Goal: Information Seeking & Learning: Understand process/instructions

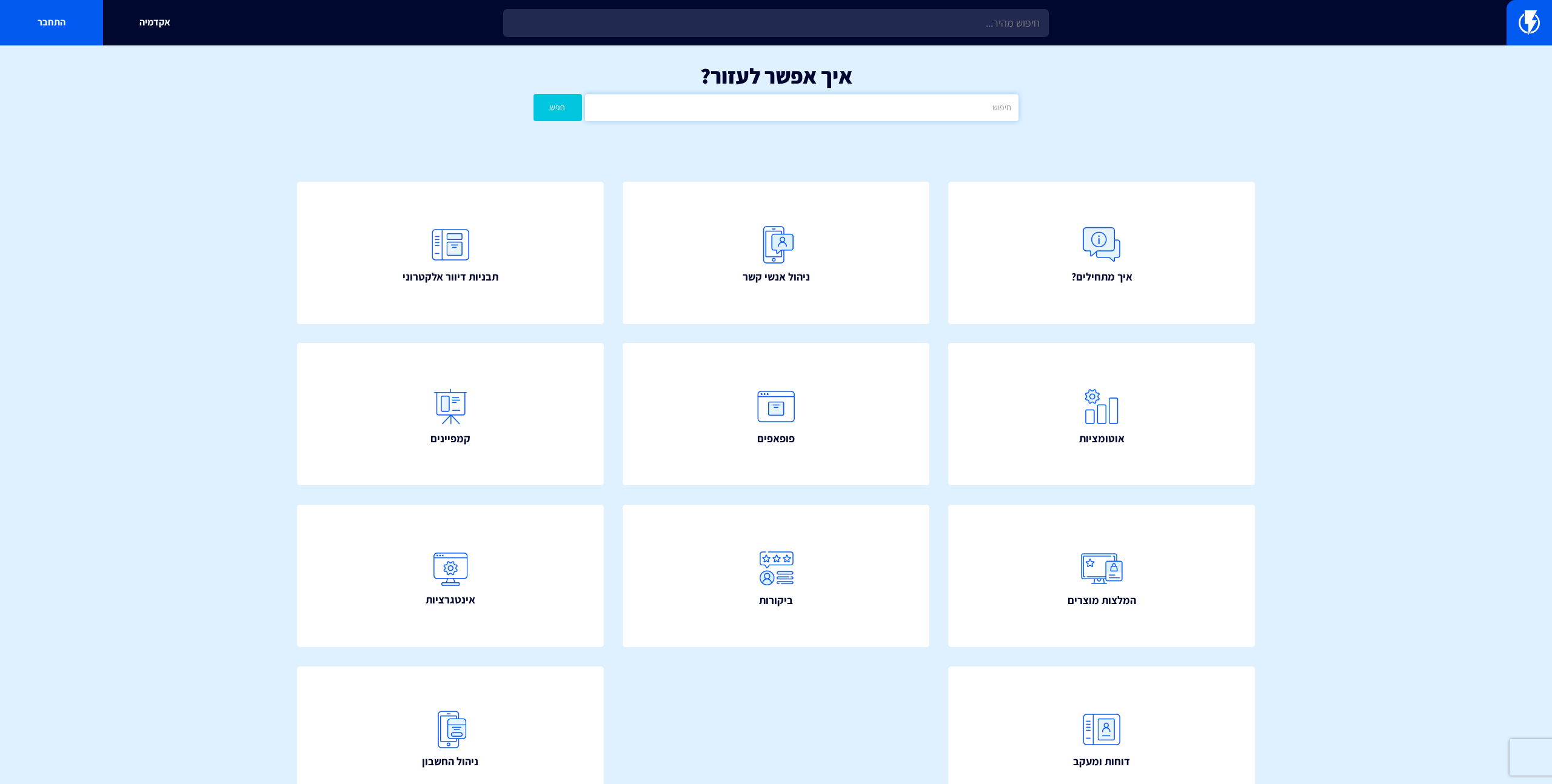
click at [877, 120] on input "text" at bounding box center [801, 107] width 434 height 27
type input "p"
type input "פרופיל שליחה"
click at [533, 94] on button "חפש" at bounding box center [558, 107] width 48 height 27
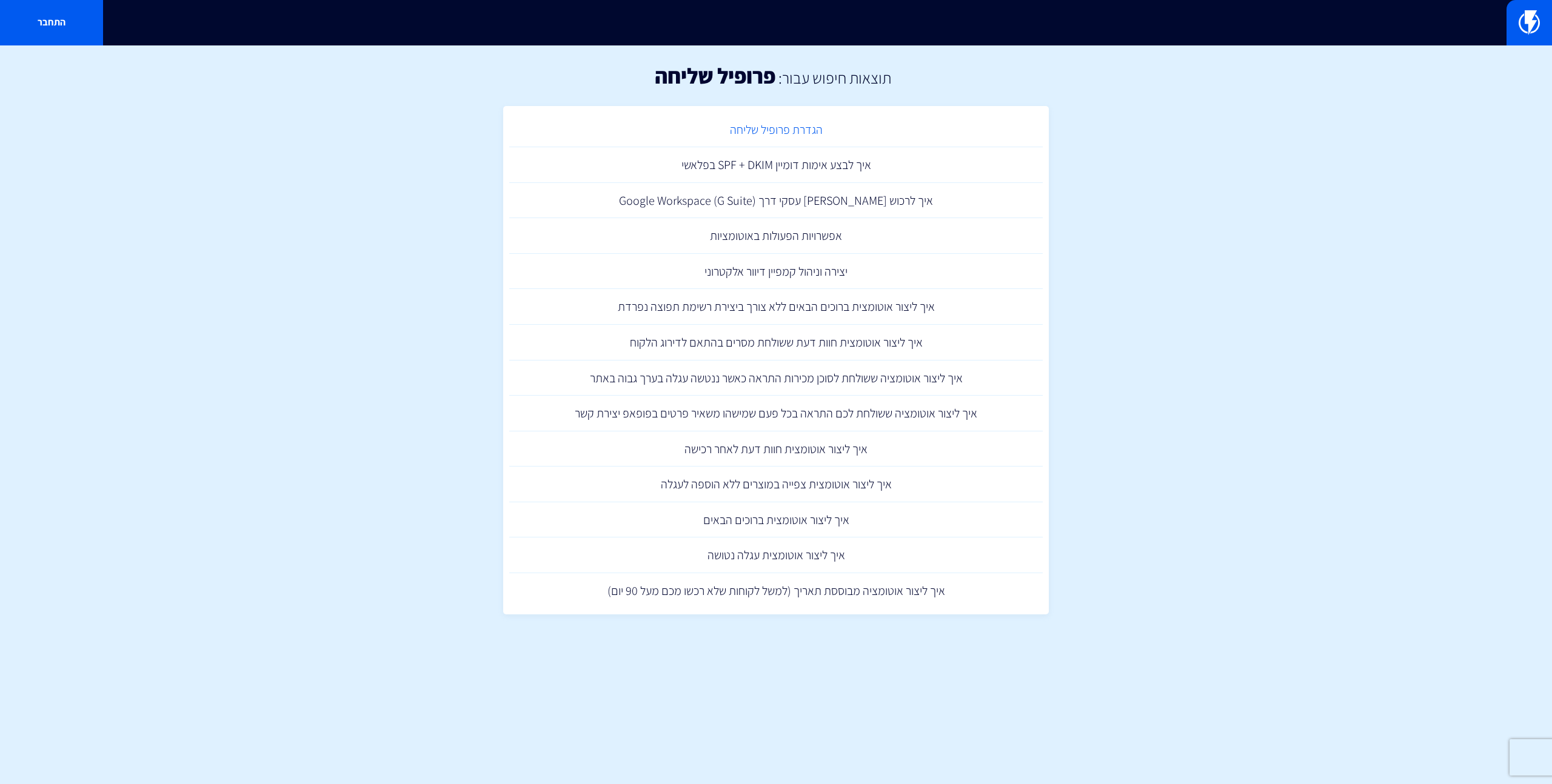
click at [821, 138] on link "הגדרת פרופיל שליחה" at bounding box center [776, 130] width 533 height 36
click at [752, 172] on link "איך לבצע אימות דומיין SPF + DKIM בפלאשי" at bounding box center [776, 165] width 533 height 36
click at [768, 127] on link "הגדרת פרופיל שליחה" at bounding box center [776, 130] width 533 height 36
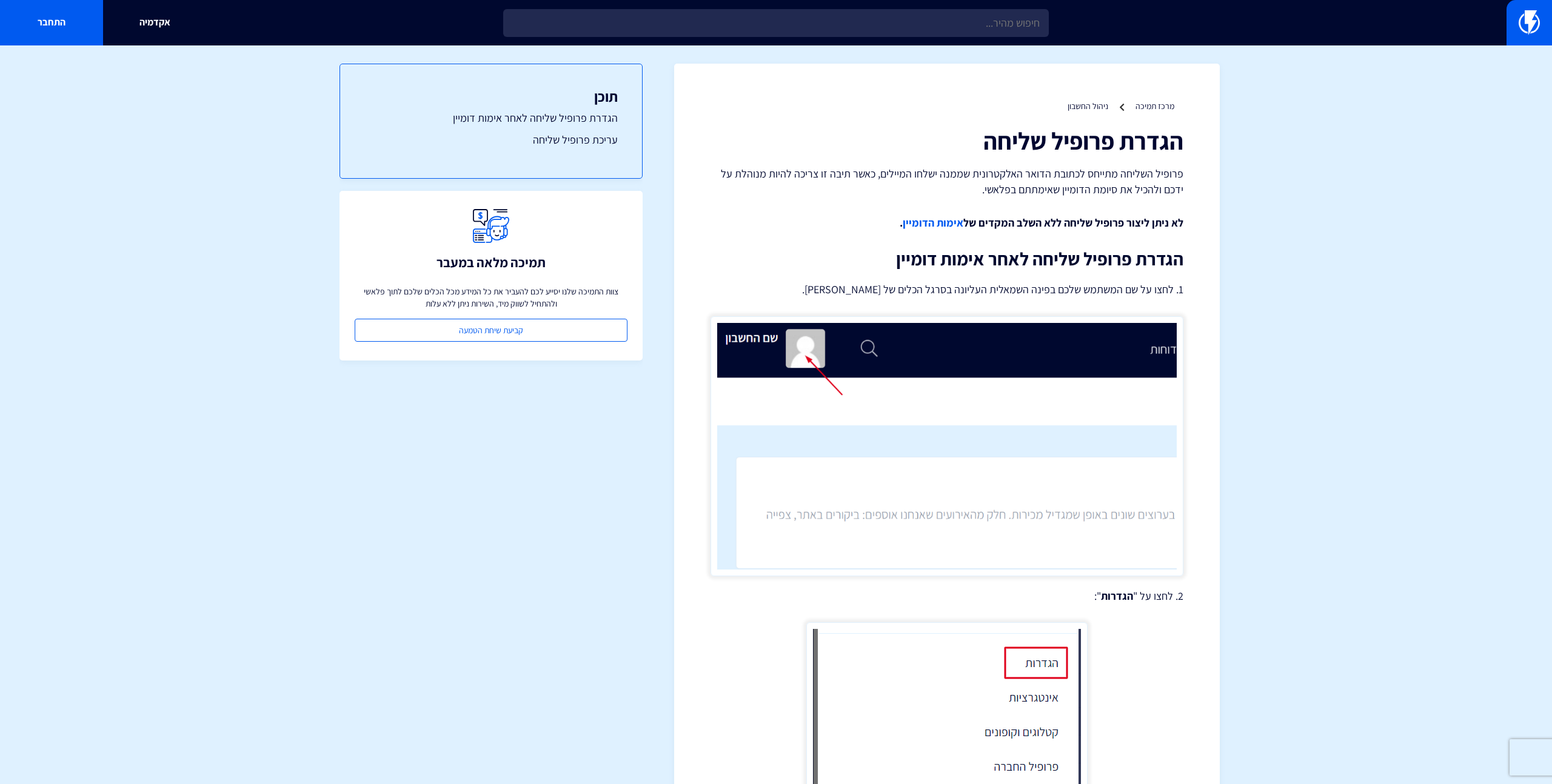
click at [924, 224] on link "אימות הדומיין" at bounding box center [933, 222] width 61 height 14
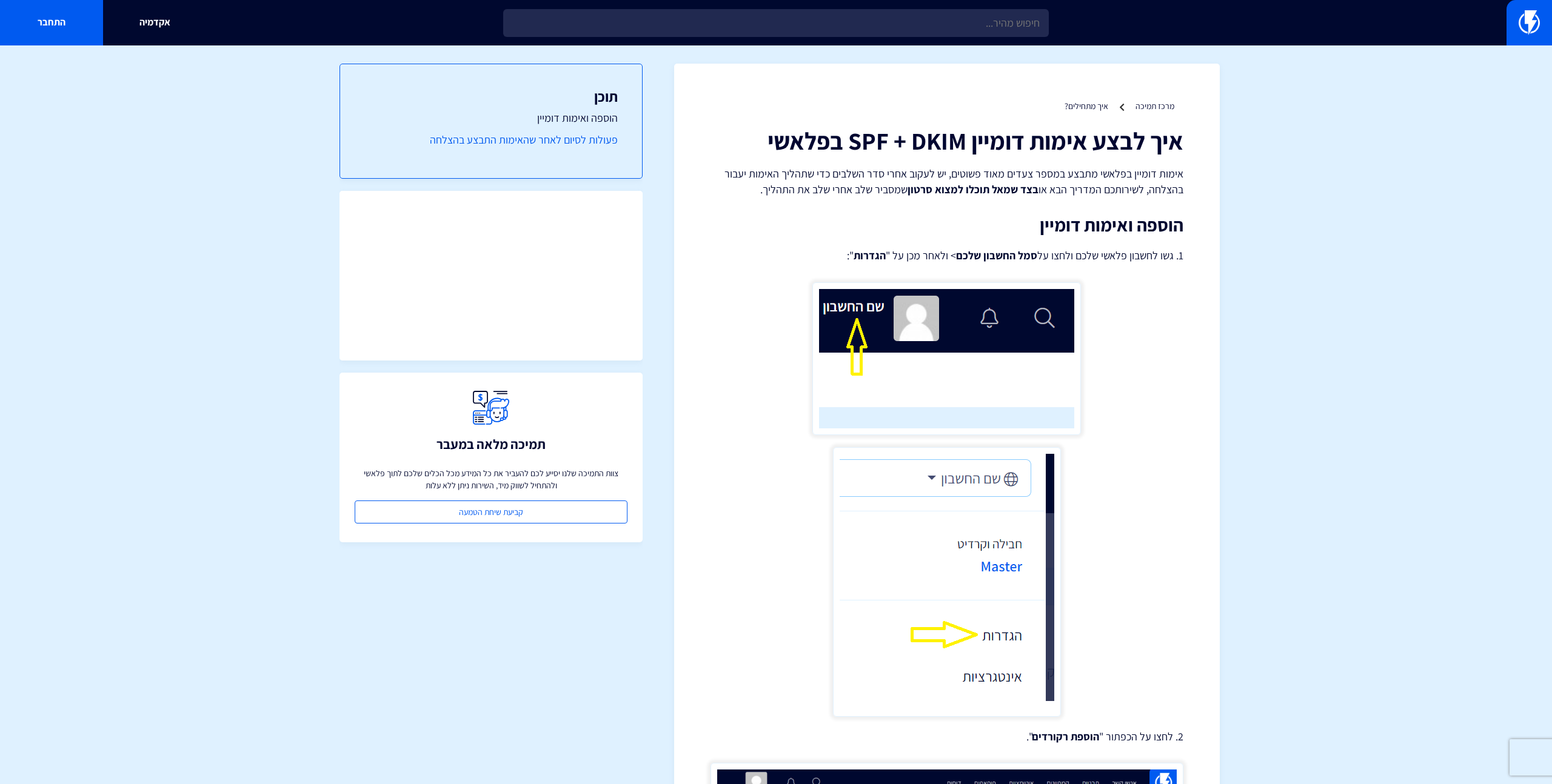
click at [608, 136] on link "פעולות לסיום לאחר שהאימות התבצע בהצלחה" at bounding box center [490, 139] width 253 height 15
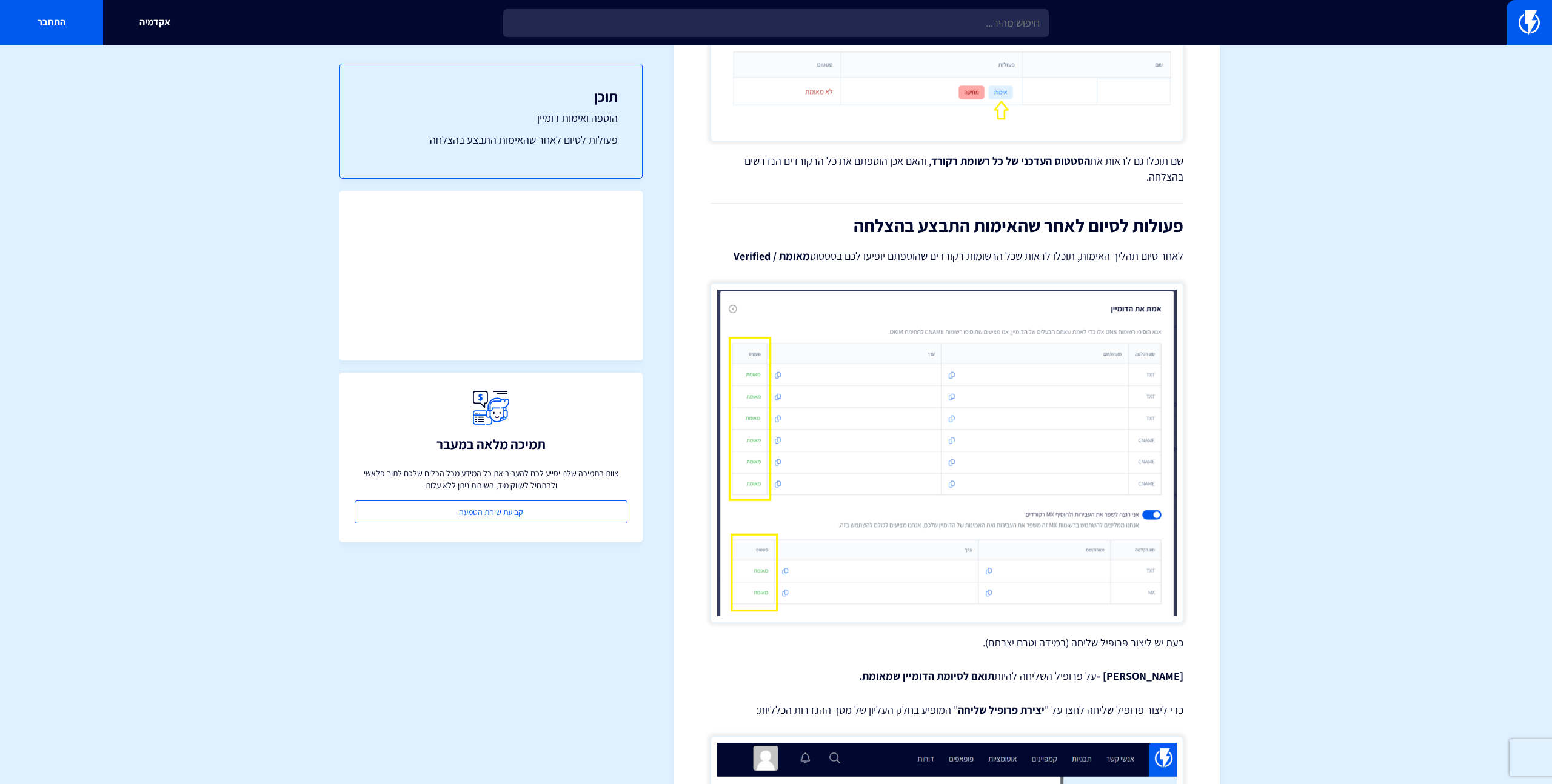
scroll to position [2217, 0]
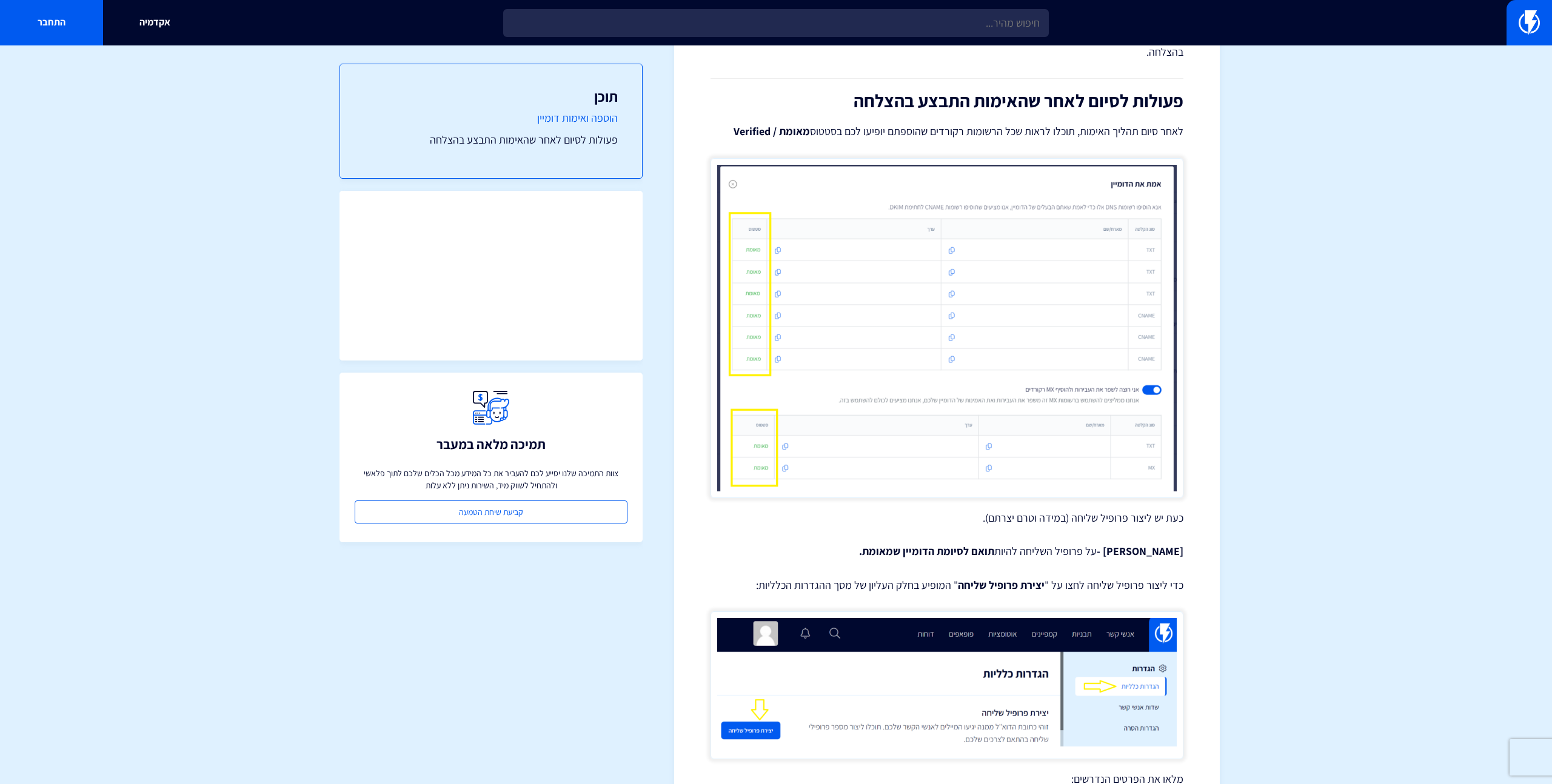
click at [583, 114] on link "הוספה ואימות דומיין" at bounding box center [490, 117] width 253 height 15
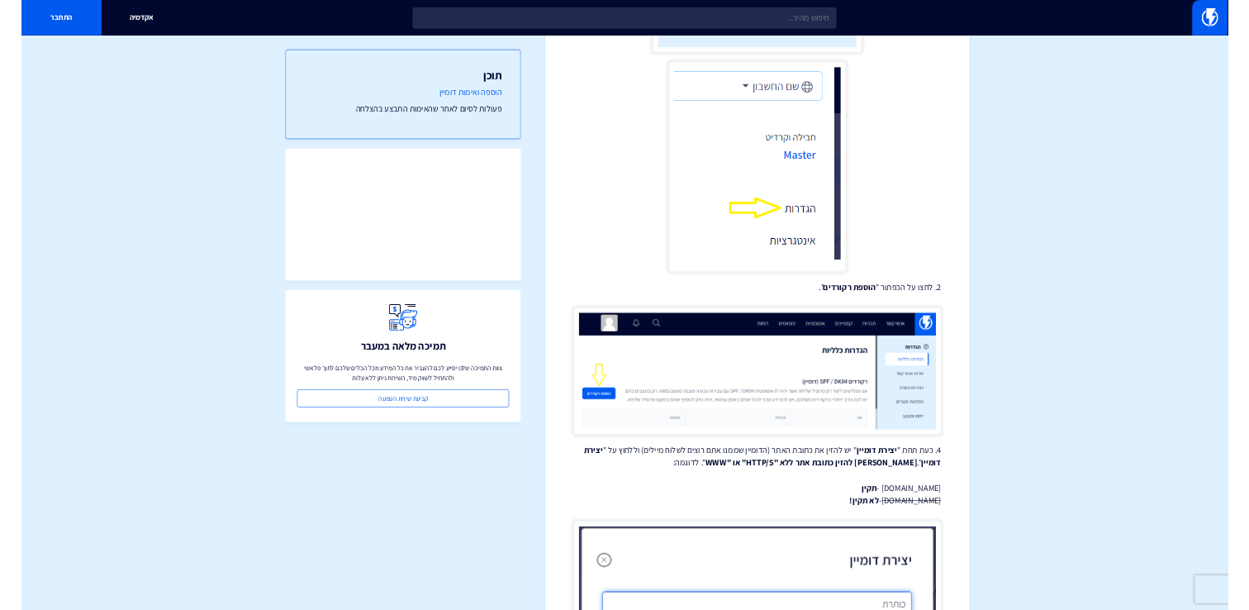
scroll to position [169, 0]
